Goal: Transaction & Acquisition: Purchase product/service

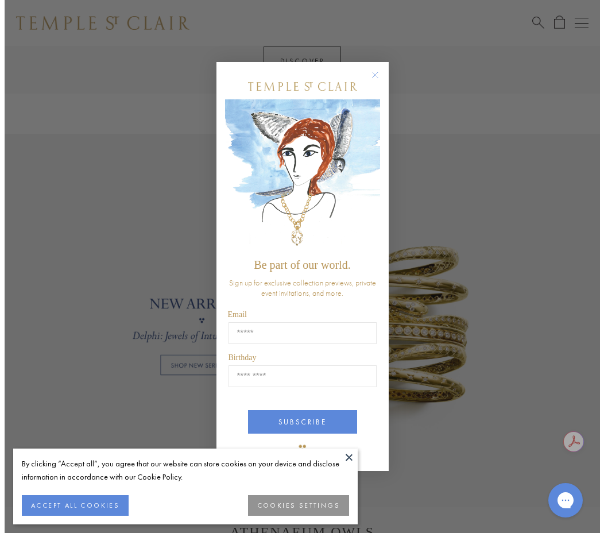
scroll to position [669, 0]
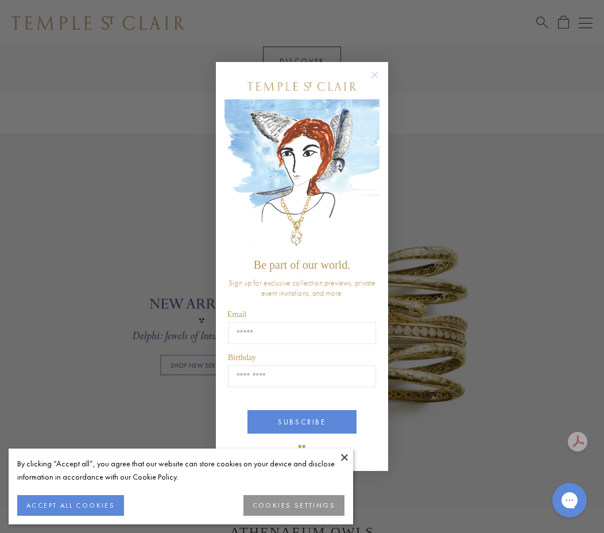
click at [376, 78] on circle "Close dialog" at bounding box center [375, 75] width 14 height 14
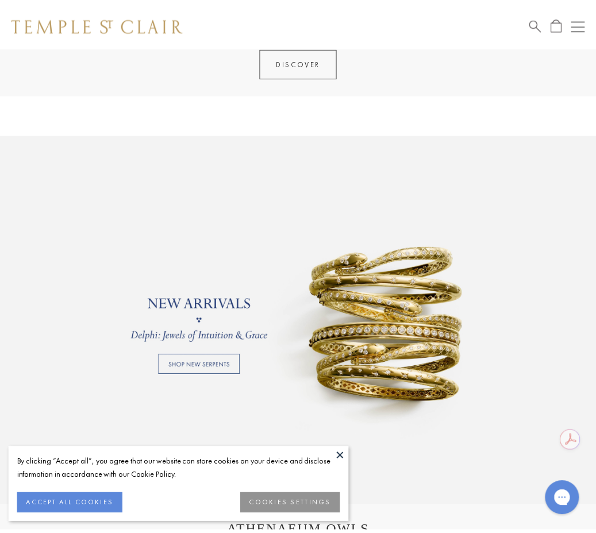
scroll to position [666, 0]
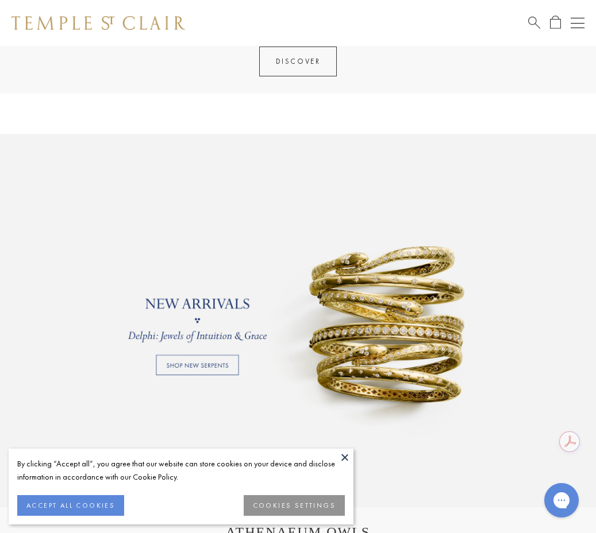
click at [341, 456] on button at bounding box center [344, 457] width 17 height 17
click at [346, 457] on button at bounding box center [344, 457] width 17 height 17
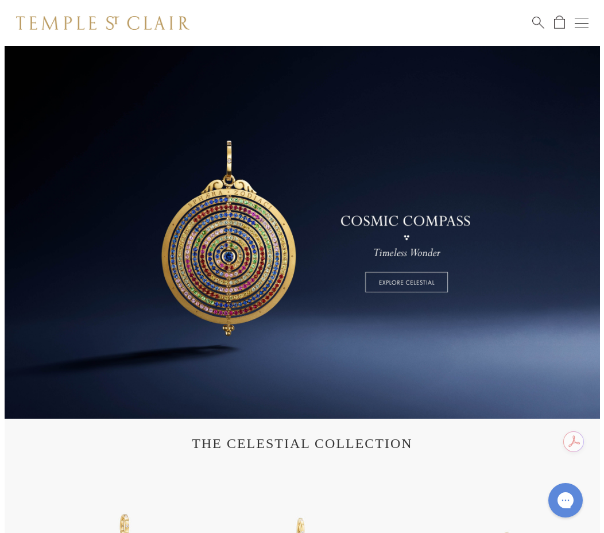
scroll to position [0, 0]
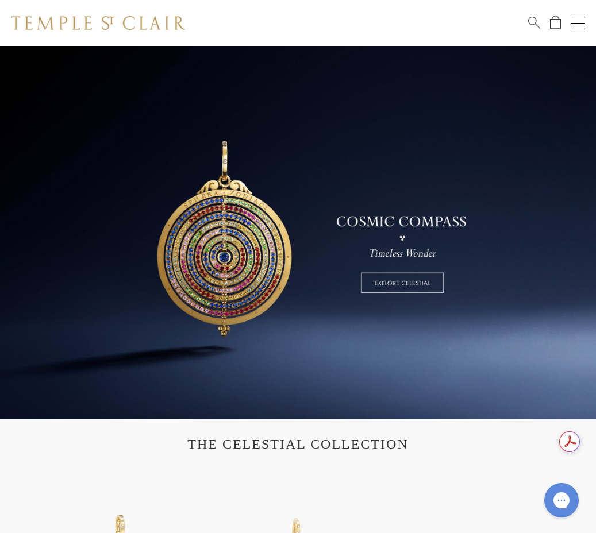
click at [573, 25] on button "Open navigation" at bounding box center [577, 23] width 14 height 14
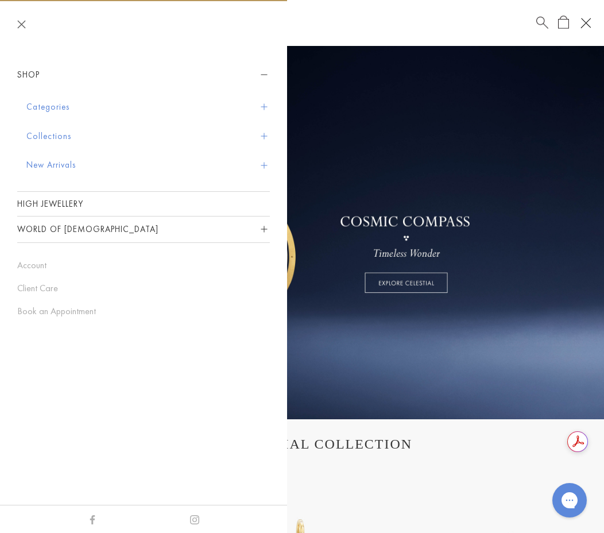
click at [109, 104] on button "Categories" at bounding box center [148, 106] width 244 height 29
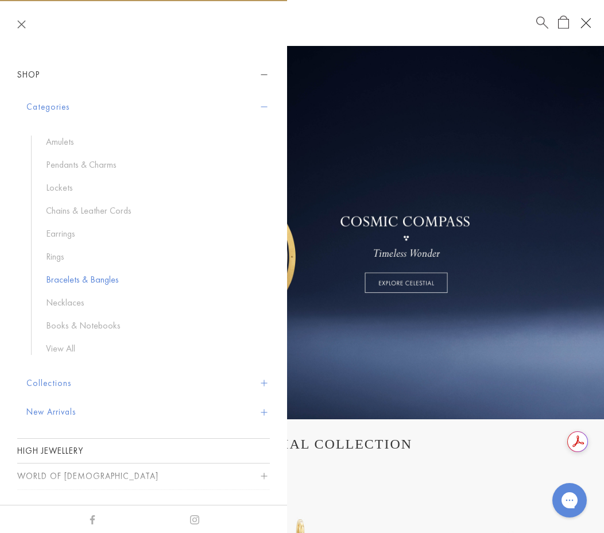
click at [65, 279] on link "Bracelets & Bangles" at bounding box center [152, 279] width 213 height 13
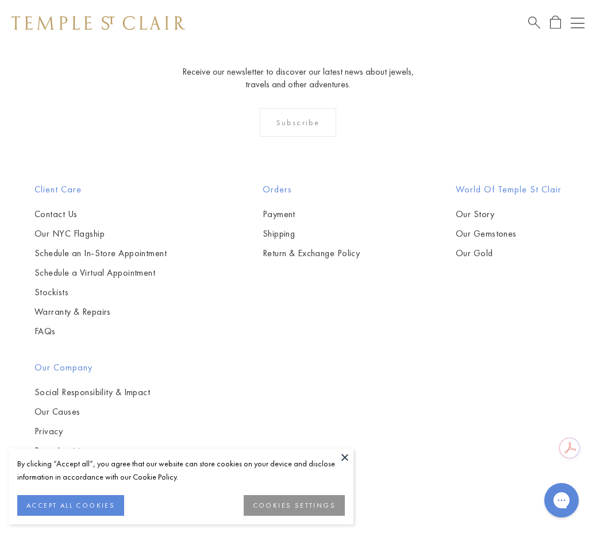
scroll to position [5352, 0]
click at [153, 29] on button "Garnet" at bounding box center [181, 22] width 98 height 13
